Goal: Consume media (video, audio): Consume media (video, audio)

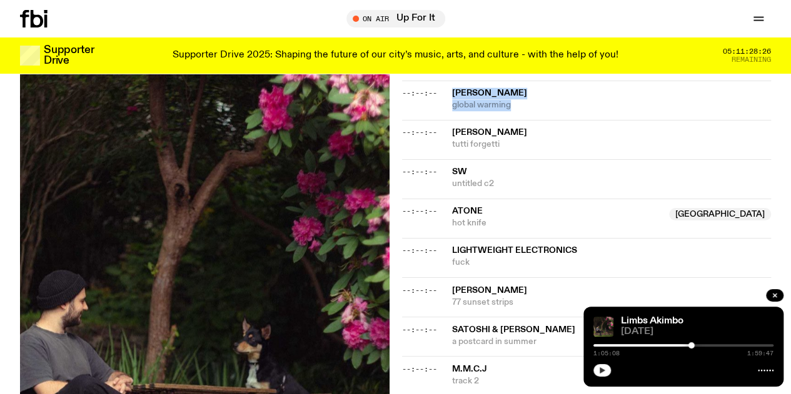
scroll to position [915, 0]
click at [605, 371] on button "button" at bounding box center [602, 370] width 18 height 13
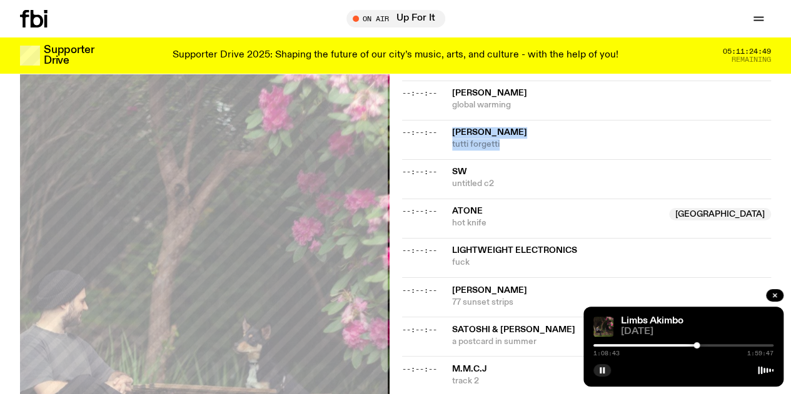
drag, startPoint x: 506, startPoint y: 159, endPoint x: 449, endPoint y: 144, distance: 58.1
click at [449, 144] on div "--:--:-- [PERSON_NAME] tutti forgetti" at bounding box center [586, 139] width 369 height 39
copy div "[PERSON_NAME] tutti forgetti"
click at [599, 374] on icon "button" at bounding box center [602, 371] width 8 height 8
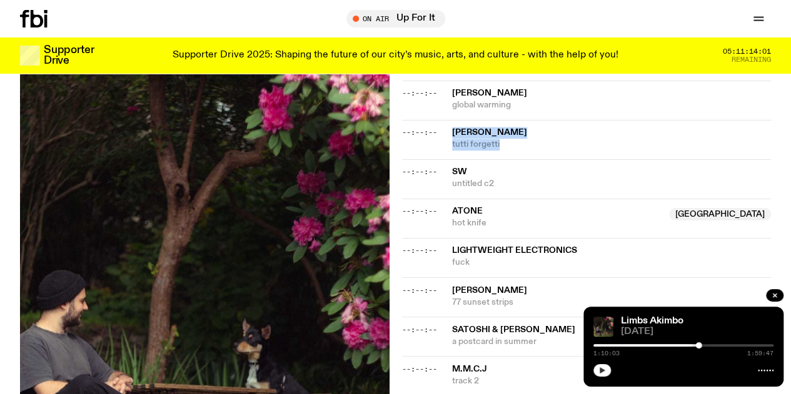
click at [603, 369] on icon "button" at bounding box center [602, 371] width 8 height 8
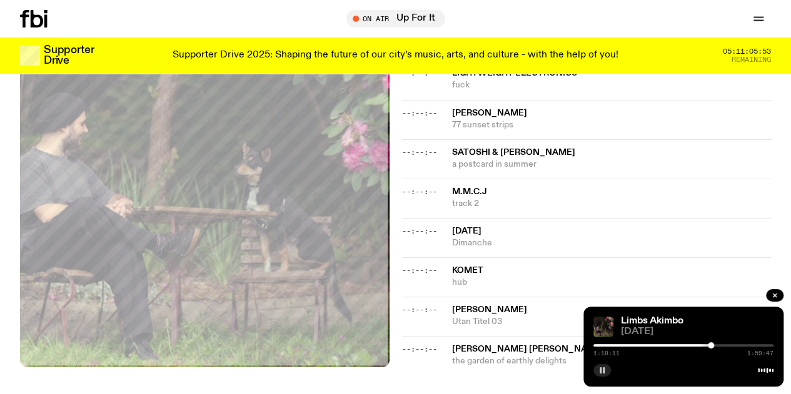
scroll to position [1099, 0]
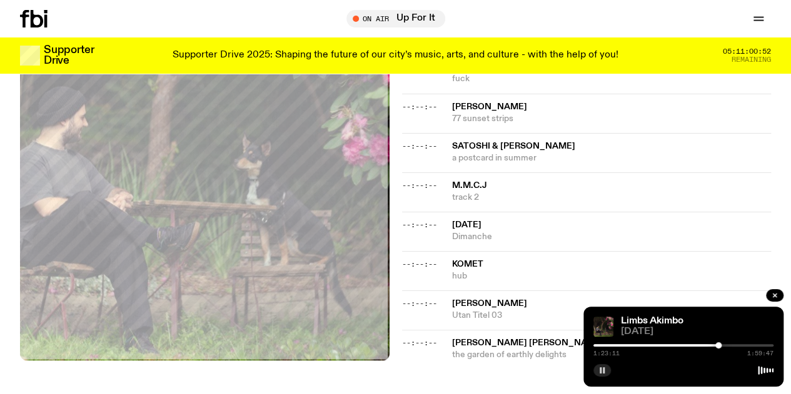
click at [600, 370] on rect "button" at bounding box center [601, 371] width 2 height 6
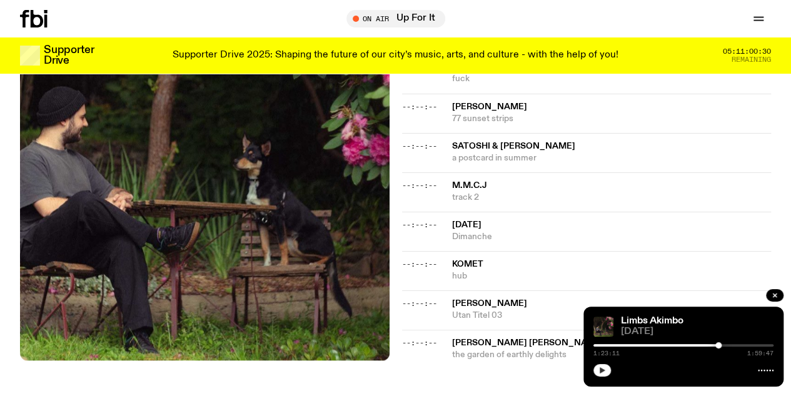
click at [600, 372] on icon "button" at bounding box center [603, 371] width 6 height 6
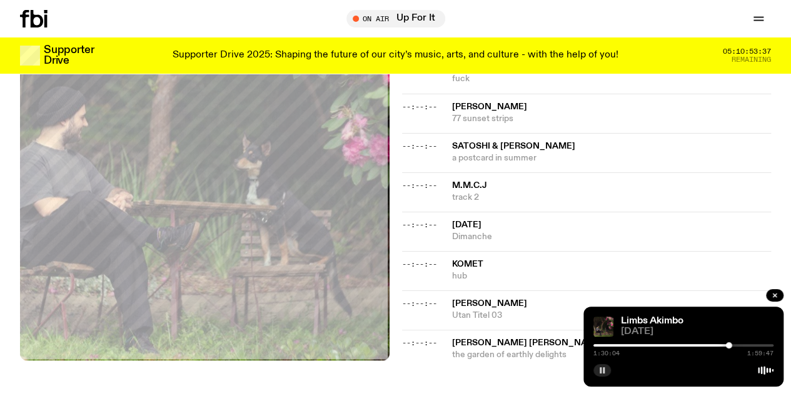
click at [597, 371] on button "button" at bounding box center [602, 370] width 18 height 13
